Goal: Feedback & Contribution: Leave review/rating

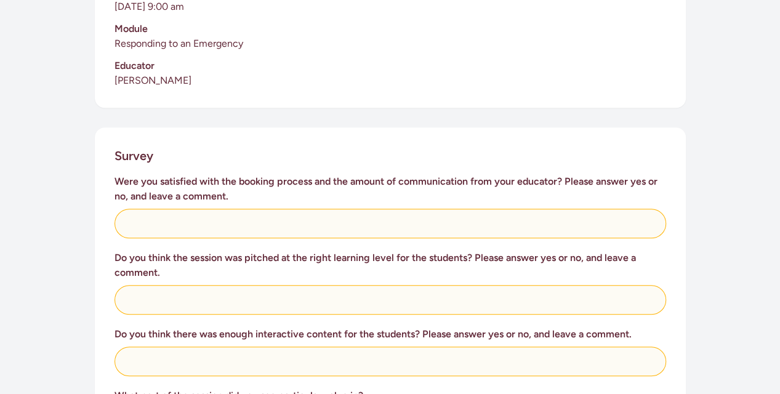
scroll to position [391, 0]
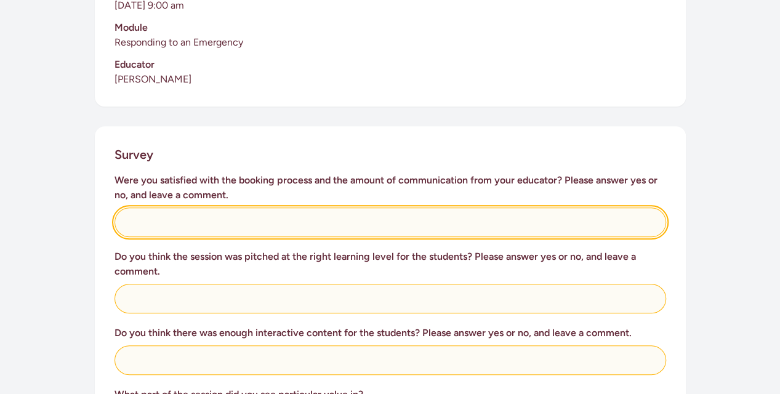
click at [346, 207] on input "text" at bounding box center [389, 222] width 551 height 30
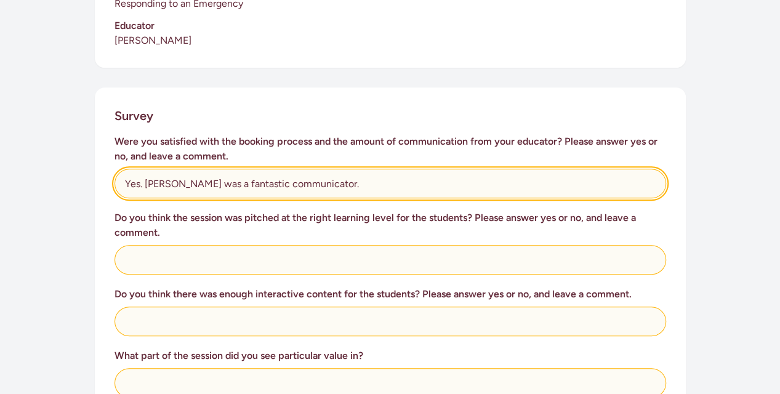
scroll to position [430, 0]
type input "Yes. [PERSON_NAME] was a fantastic communicator."
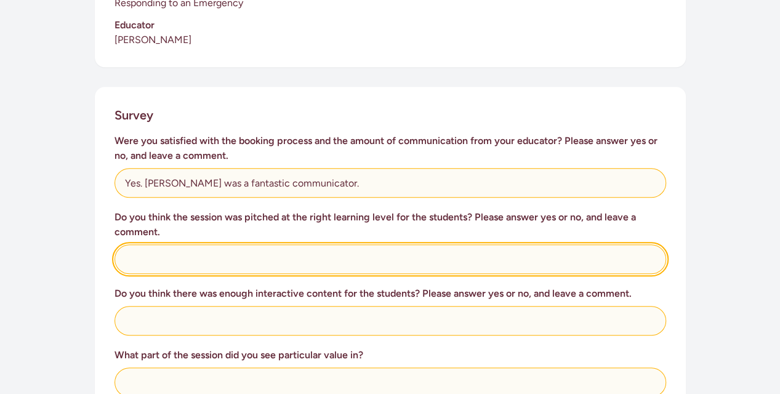
click at [229, 247] on input "text" at bounding box center [389, 259] width 551 height 30
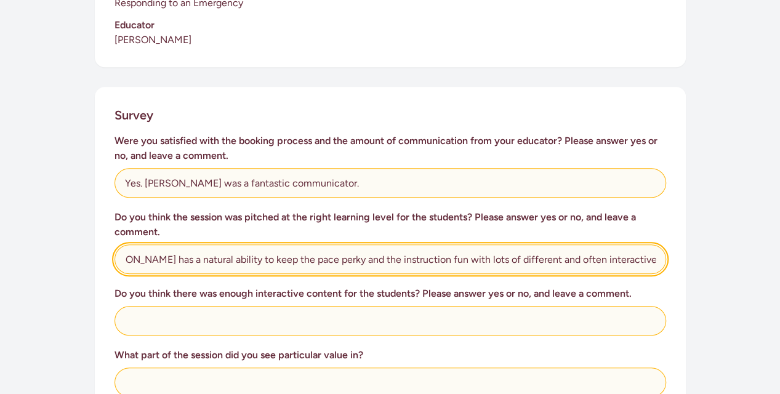
scroll to position [0, 47]
type input "Yes. [PERSON_NAME] has a natural ability to keep the pace perky and the instruc…"
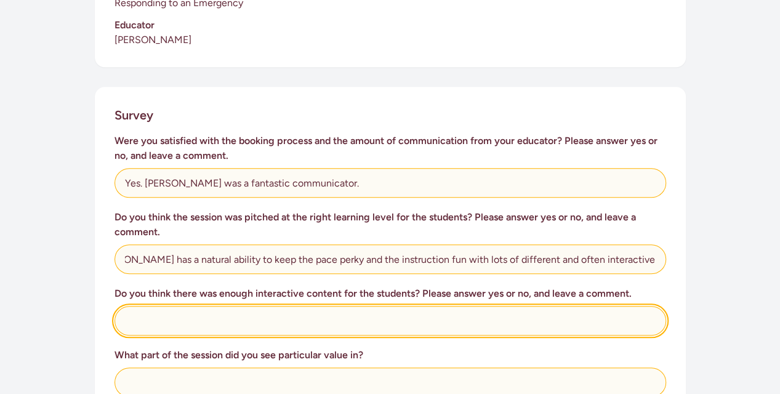
scroll to position [0, 0]
click at [234, 306] on input "text" at bounding box center [389, 321] width 551 height 30
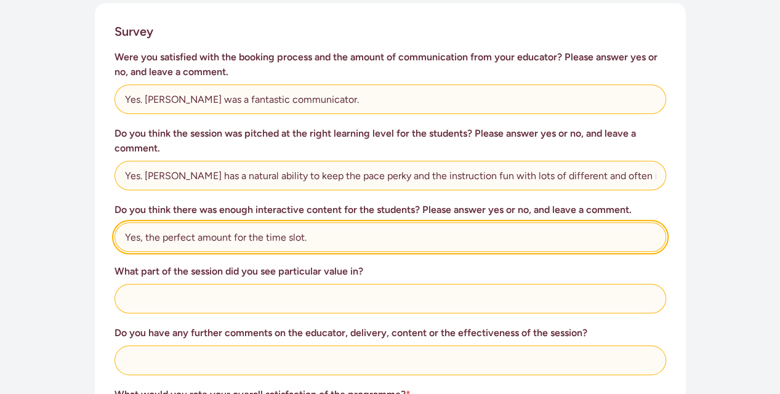
scroll to position [515, 0]
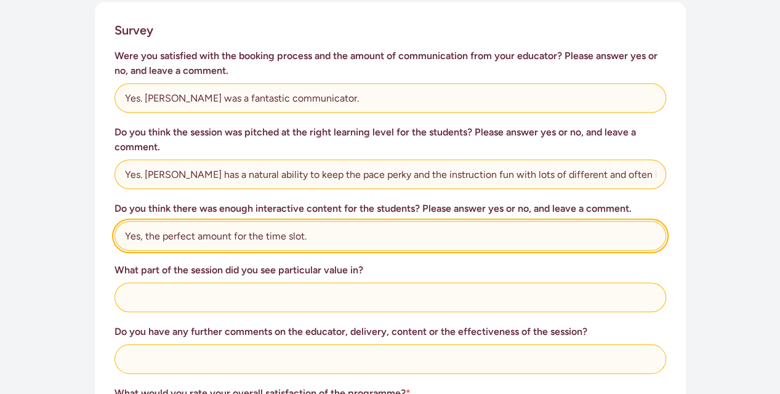
type input "Yes, the perfect amount for the time slot."
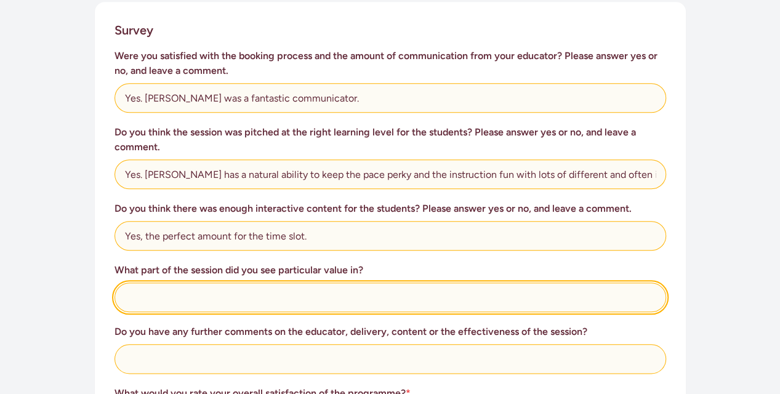
click at [197, 282] on input "text" at bounding box center [389, 297] width 551 height 30
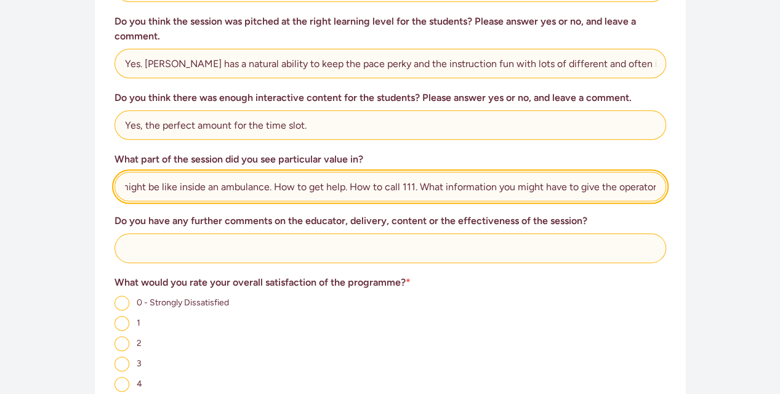
scroll to position [682, 0]
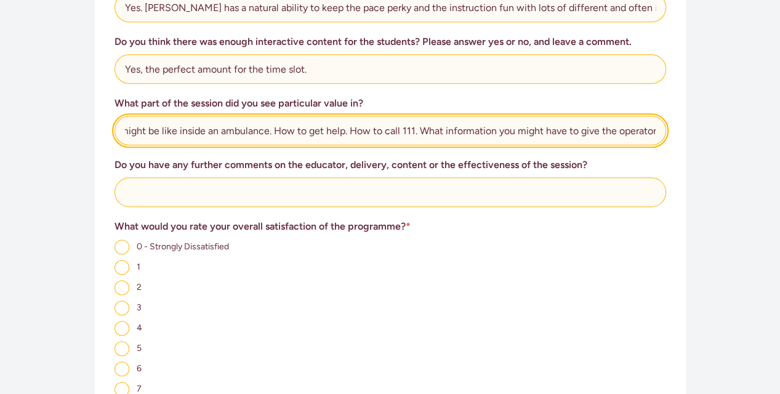
type input "What it might be like inside an ambulance. How to get help. How to call 111. Wh…"
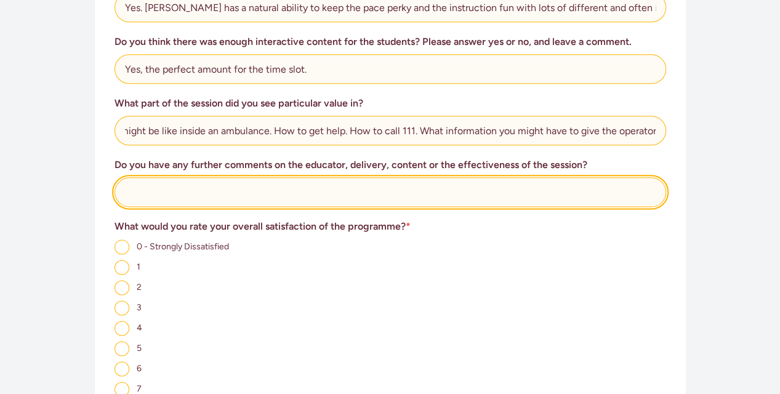
scroll to position [0, 0]
click at [295, 177] on input "text" at bounding box center [389, 192] width 551 height 30
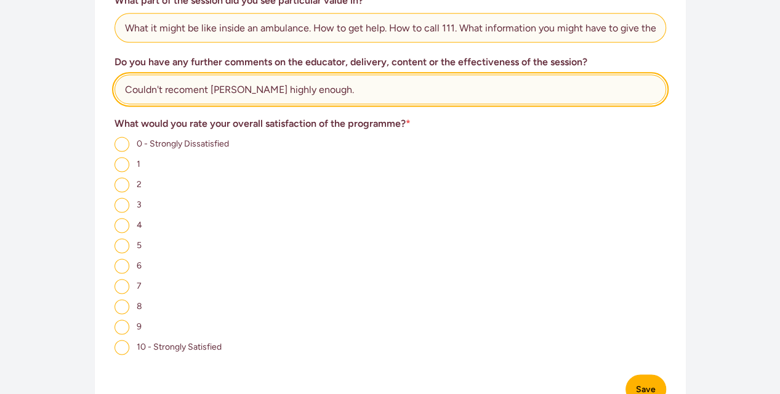
scroll to position [785, 0]
type input "Couldn't recoment [PERSON_NAME] highly enough."
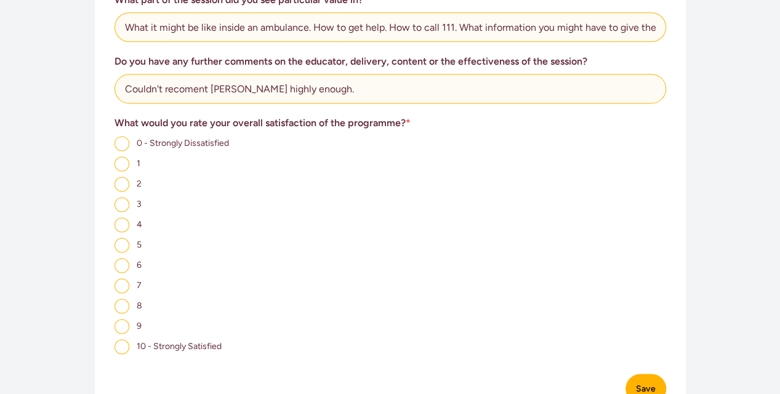
click at [124, 339] on input "10 - Strongly Satisfied" at bounding box center [121, 346] width 15 height 15
radio input "true"
click at [644, 374] on button "Save" at bounding box center [645, 389] width 41 height 30
